Goal: Task Accomplishment & Management: Check status

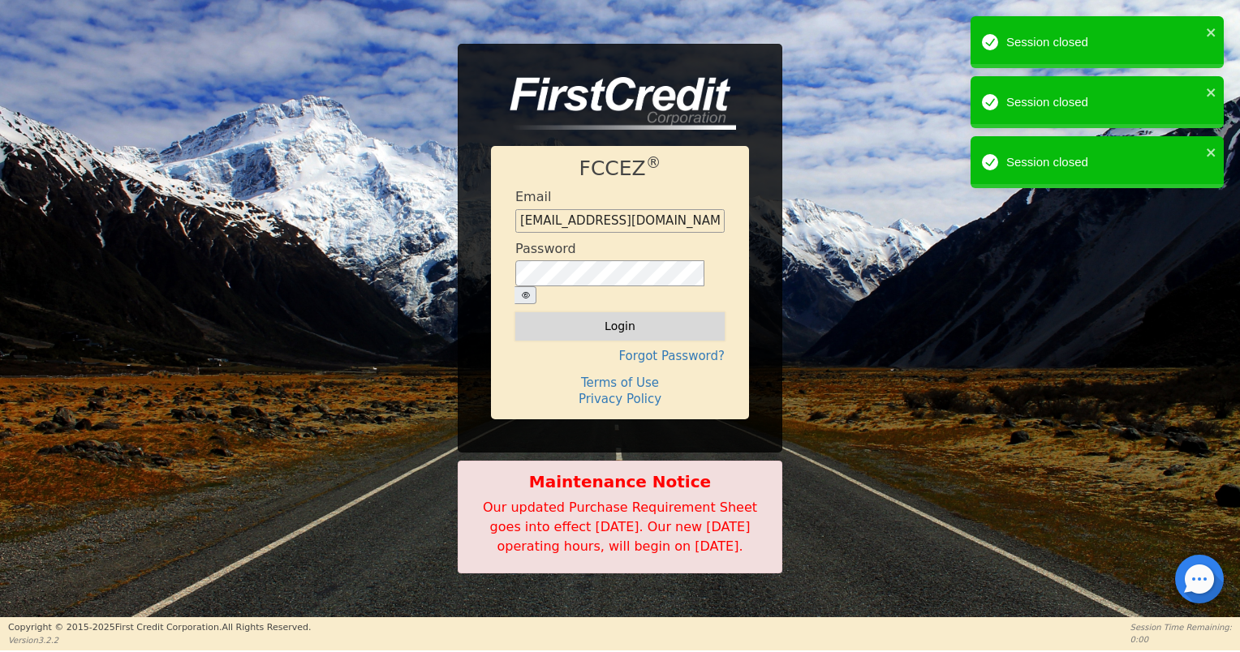
click at [698, 312] on button "Login" at bounding box center [619, 326] width 209 height 28
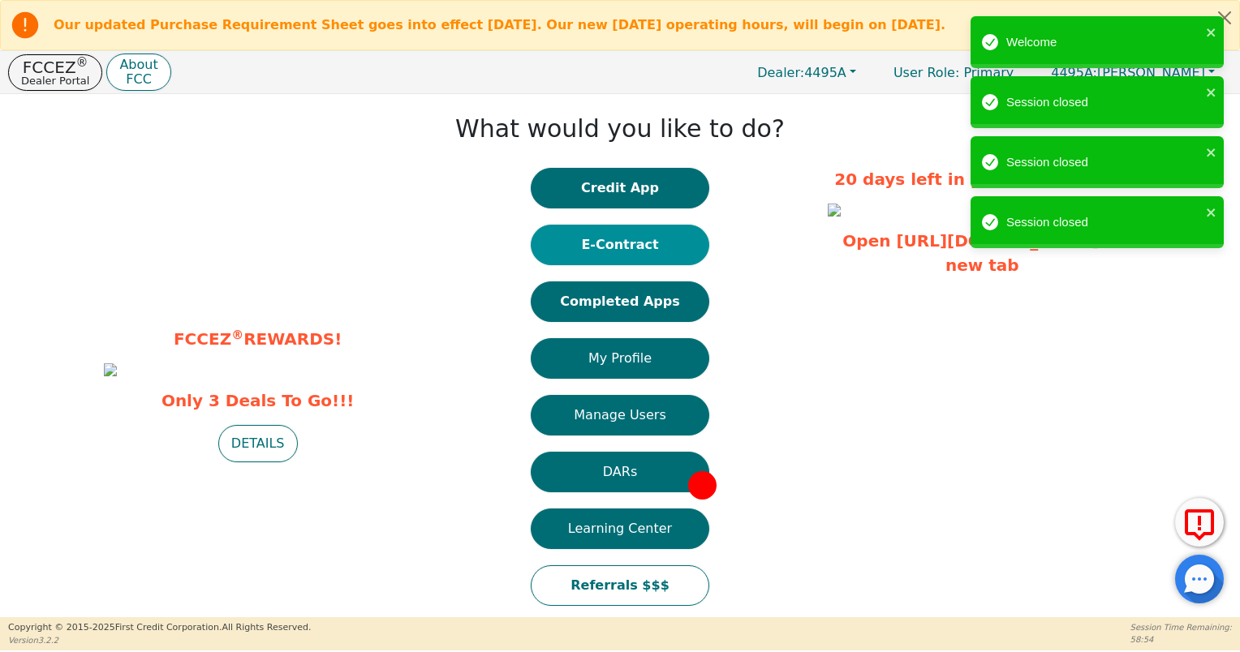
click at [618, 254] on button "E-Contract" at bounding box center [620, 245] width 179 height 41
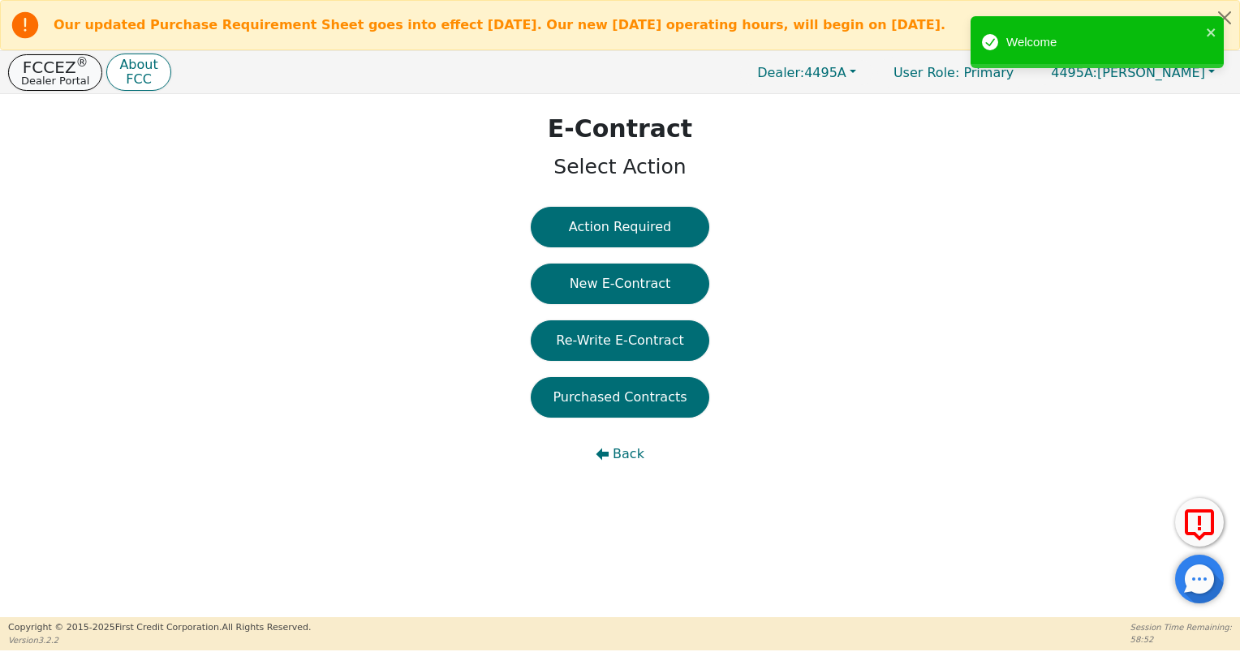
click at [62, 75] on p "Dealer Portal" at bounding box center [55, 80] width 68 height 11
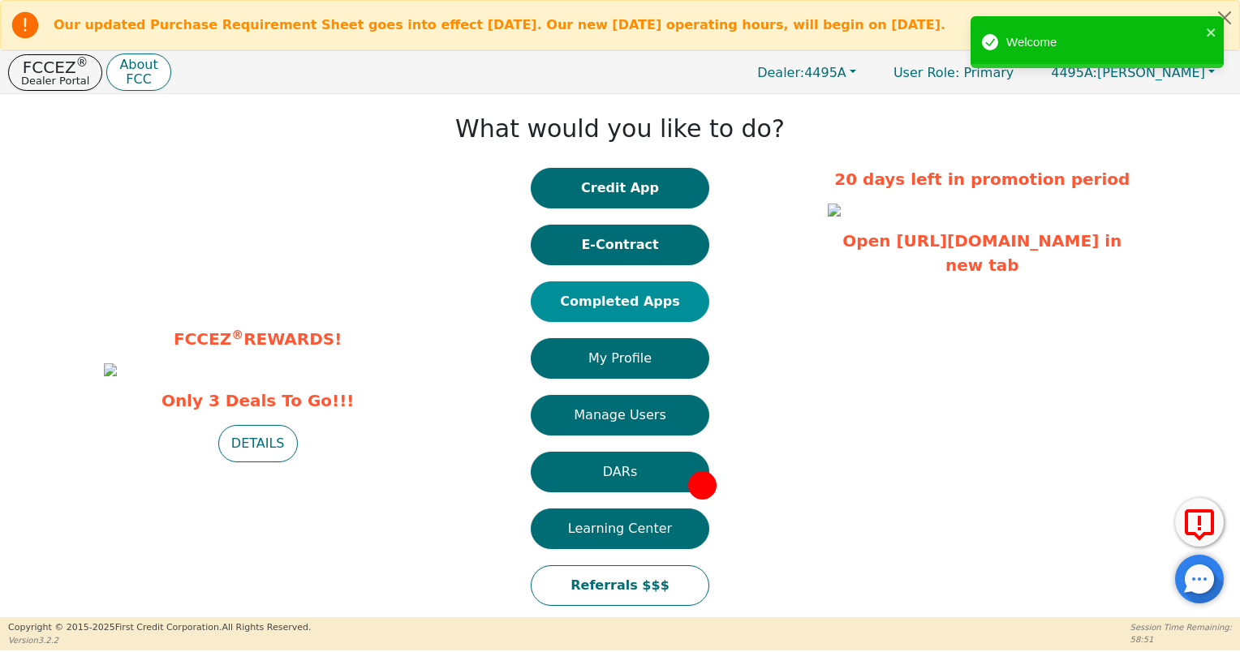
click at [594, 309] on button "Completed Apps" at bounding box center [620, 302] width 179 height 41
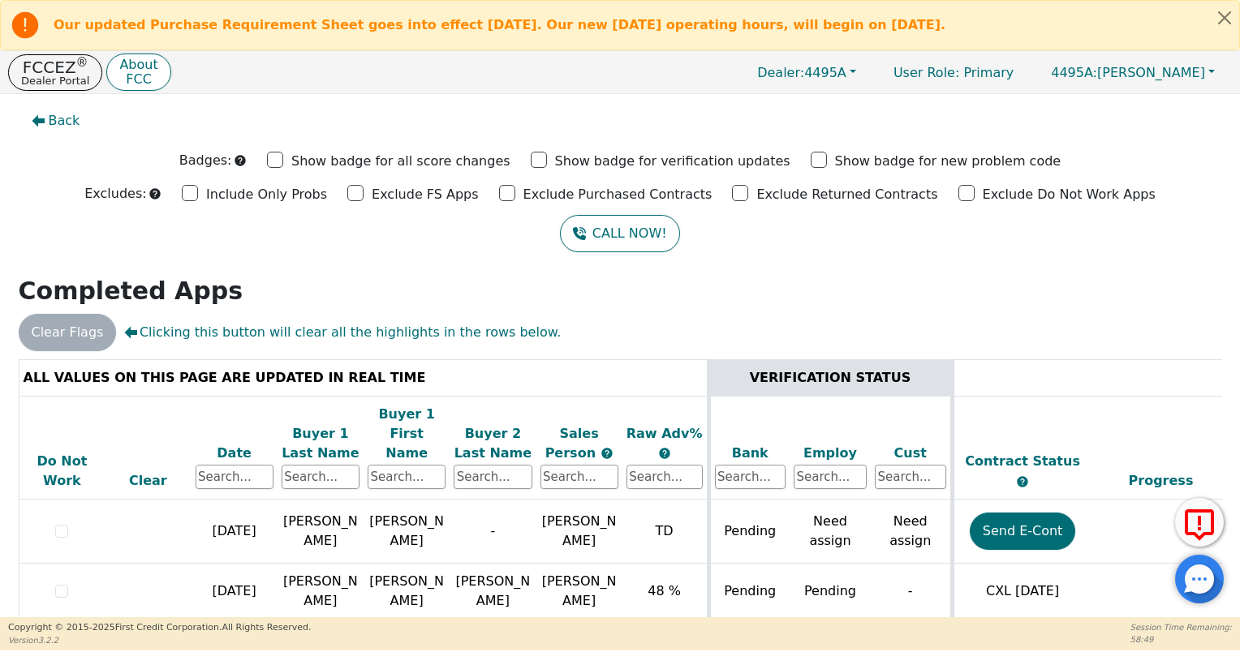
scroll to position [58, 0]
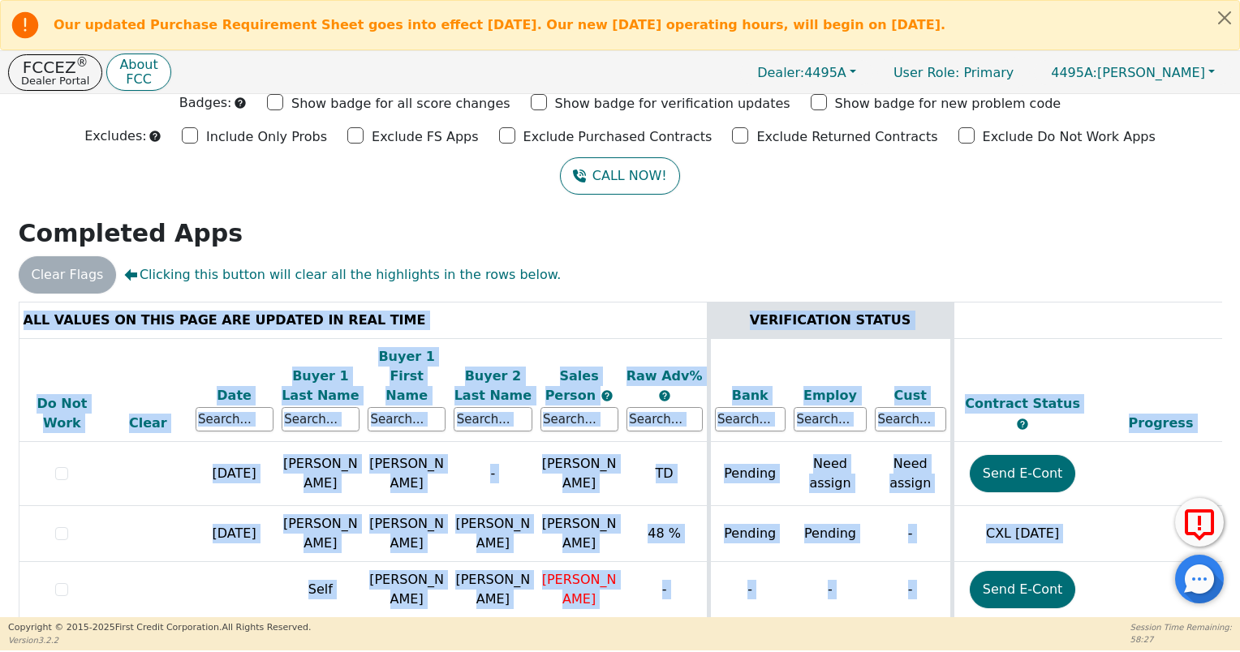
drag, startPoint x: 755, startPoint y: 608, endPoint x: 886, endPoint y: 596, distance: 131.1
click at [886, 596] on div "ALL VALUES ON THIS PAGE ARE UPDATED IN REAL TIME VERIFICATION STATUS Do Not Wor…" at bounding box center [620, 473] width 1203 height 342
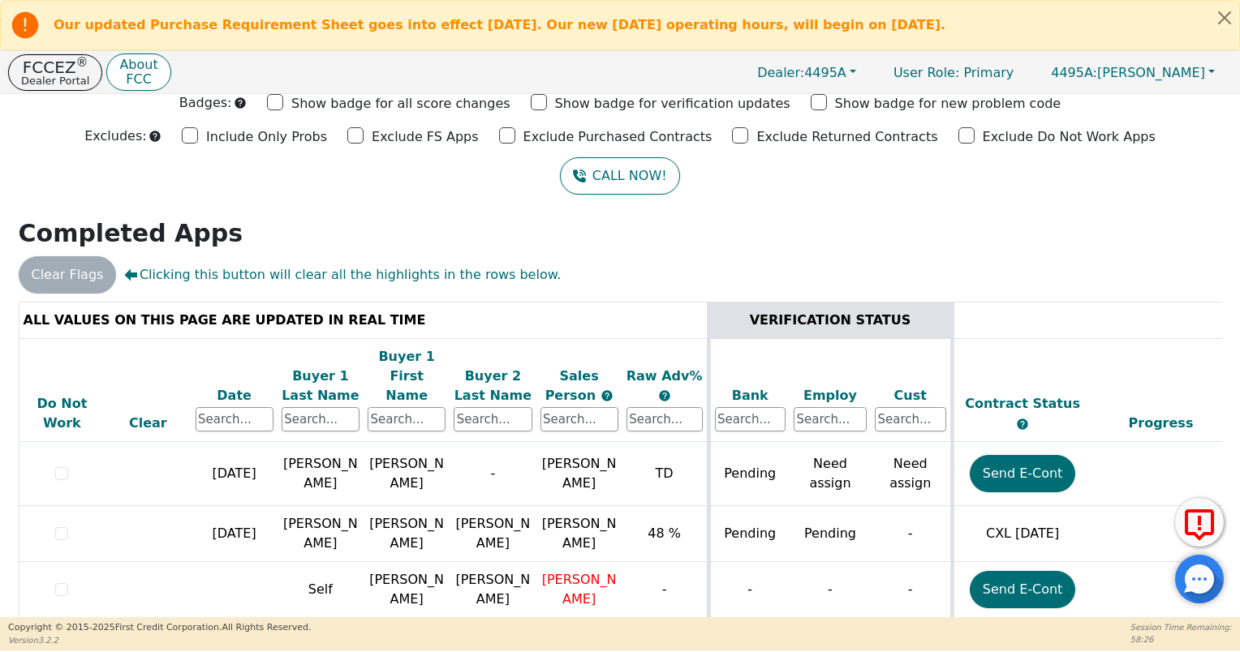
click at [1043, 234] on h2 "Completed Apps" at bounding box center [620, 233] width 1203 height 29
